Goal: Find specific page/section: Find specific page/section

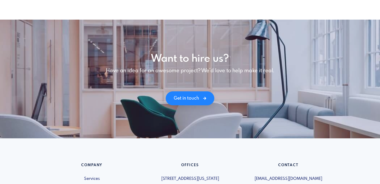
scroll to position [760, 0]
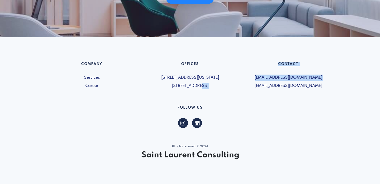
drag, startPoint x: 142, startPoint y: 87, endPoint x: 244, endPoint y: 89, distance: 101.9
click at [244, 89] on div "Company Services Career Offices [STREET_ADDRESS][US_STATE] [STREET_ADDRESS] Con…" at bounding box center [190, 75] width 295 height 27
click at [244, 89] on span "[EMAIL_ADDRESS][DOMAIN_NAME]" at bounding box center [288, 86] width 92 height 6
drag, startPoint x: 244, startPoint y: 89, endPoint x: 133, endPoint y: 87, distance: 111.0
click at [133, 87] on div "Company Services Career Offices [STREET_ADDRESS][US_STATE] [STREET_ADDRESS] Con…" at bounding box center [190, 75] width 295 height 27
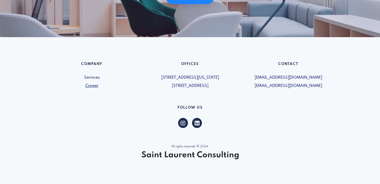
click at [133, 87] on link "Career" at bounding box center [92, 86] width 92 height 6
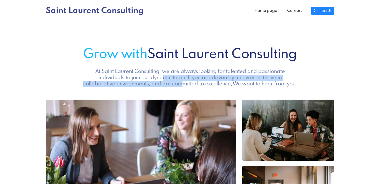
drag, startPoint x: 109, startPoint y: 78, endPoint x: 142, endPoint y: 86, distance: 33.5
click at [142, 86] on h5 "At Saint Laurent Consulting, we are always looking for talented and passionate …" at bounding box center [190, 78] width 217 height 19
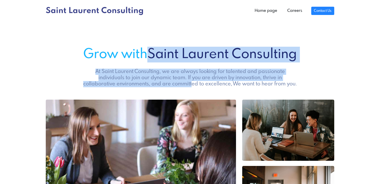
drag, startPoint x: 151, startPoint y: 87, endPoint x: 147, endPoint y: 60, distance: 27.2
click at [147, 60] on div "Grow with Saint Laurent Consulting At Saint Laurent Consulting, we are always l…" at bounding box center [190, 67] width 295 height 41
click at [147, 77] on h5 "At Saint Laurent Consulting, we are always looking for talented and passionate …" at bounding box center [190, 78] width 217 height 19
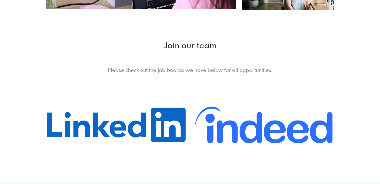
scroll to position [218, 0]
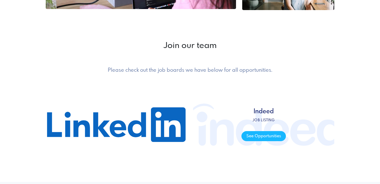
click at [226, 125] on span "Indeed Job listing See Opportunities" at bounding box center [263, 125] width 141 height 78
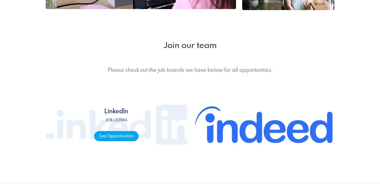
click at [103, 139] on span "See Opportunities" at bounding box center [116, 136] width 44 height 10
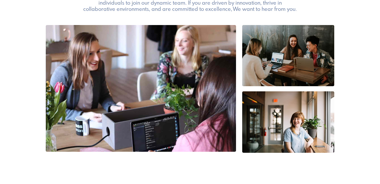
scroll to position [0, 0]
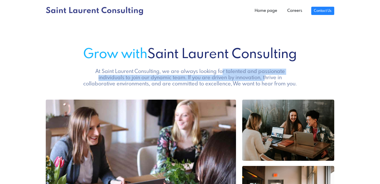
drag, startPoint x: 188, startPoint y: 74, endPoint x: 215, endPoint y: 78, distance: 27.2
click at [215, 78] on h5 "At Saint Laurent Consulting, we are always looking for talented and passionate …" at bounding box center [190, 78] width 217 height 19
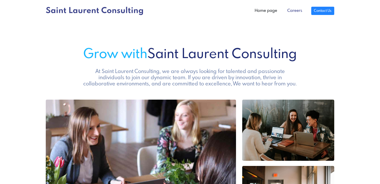
click at [293, 9] on link "Careers" at bounding box center [294, 11] width 25 height 10
